Goal: Task Accomplishment & Management: Manage account settings

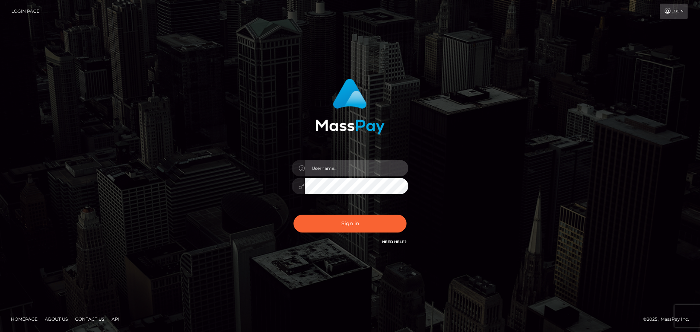
click at [342, 166] on input "text" at bounding box center [357, 168] width 104 height 16
click at [357, 168] on input "text" at bounding box center [357, 168] width 104 height 16
type input "georgio.nmible"
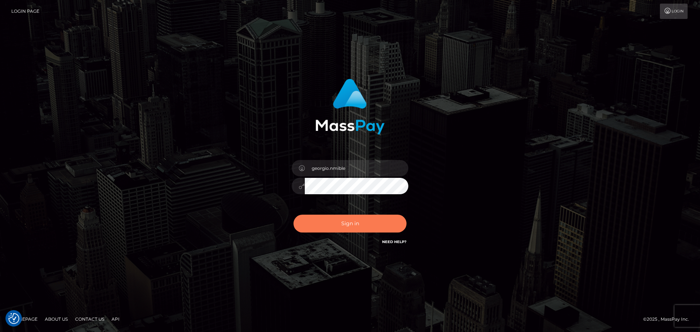
click at [355, 221] on button "Sign in" at bounding box center [350, 224] width 113 height 18
click at [350, 159] on div at bounding box center [350, 183] width 128 height 56
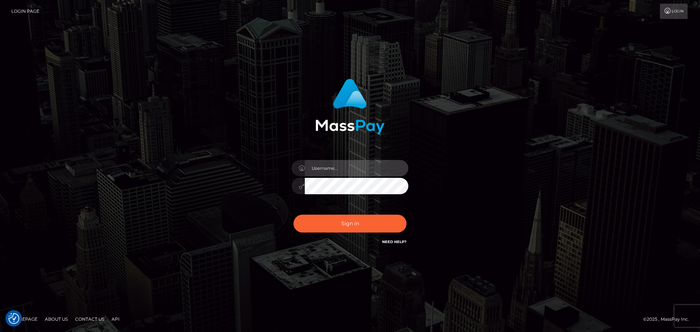
click at [350, 166] on input "text" at bounding box center [357, 168] width 104 height 16
type input "georgio.nmible"
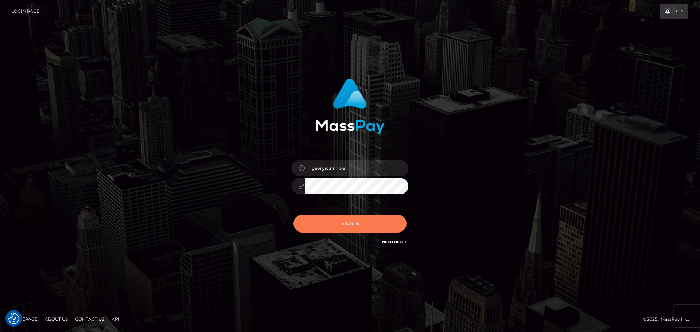
click at [350, 222] on button "Sign in" at bounding box center [350, 224] width 113 height 18
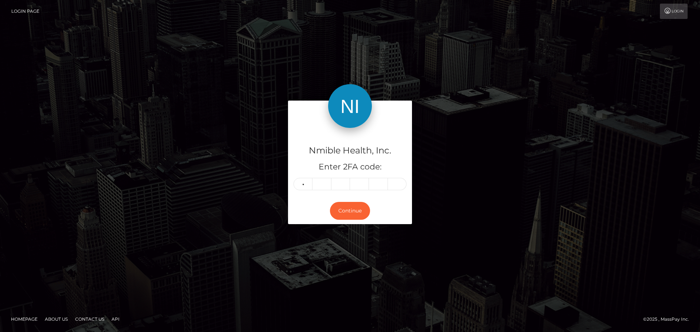
type input "5"
type input "4"
type input "7"
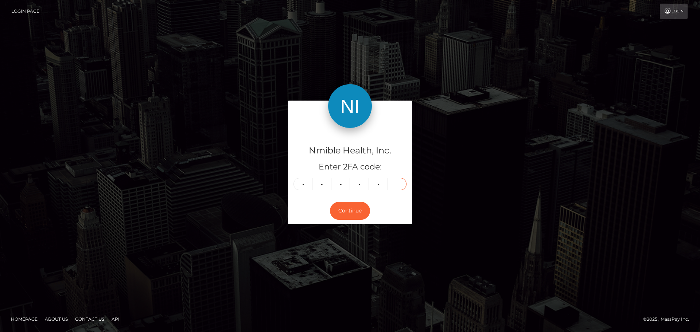
type input "9"
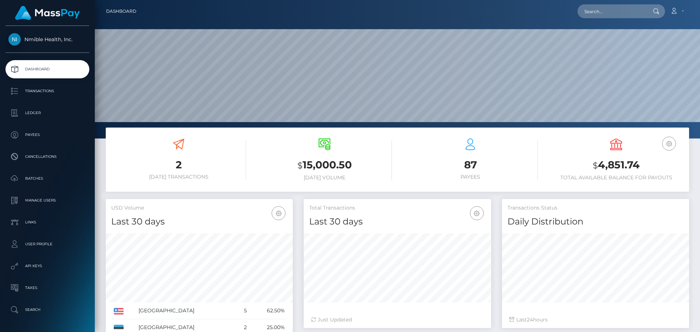
scroll to position [129, 187]
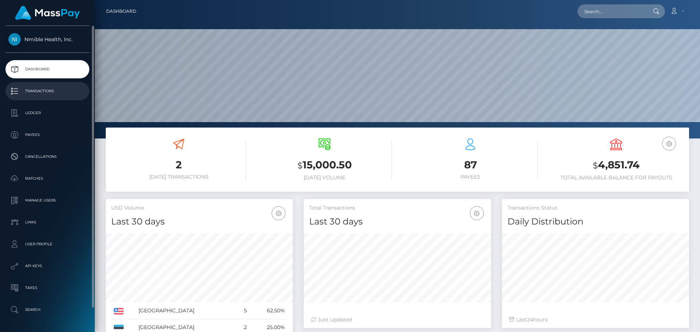
click at [54, 94] on p "Transactions" at bounding box center [47, 91] width 78 height 11
